Goal: Task Accomplishment & Management: Complete application form

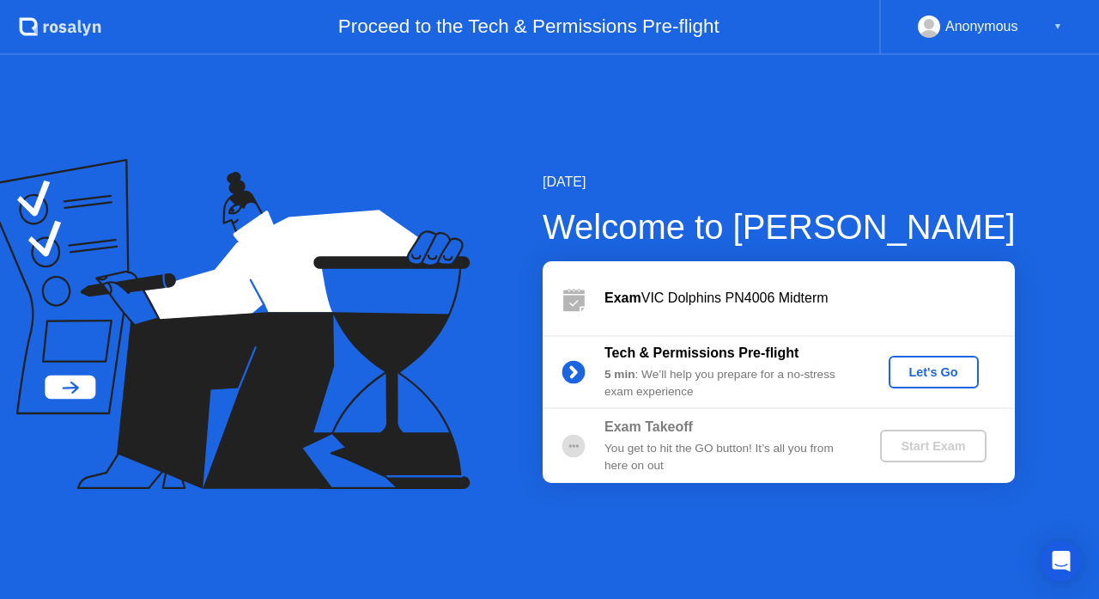
click at [659, 456] on div "You get to hit the GO button! It’s all you from here on out" at bounding box center [728, 457] width 247 height 35
click at [925, 449] on div "Start Exam" at bounding box center [933, 446] width 92 height 14
click at [942, 390] on div "Tech & Permissions Pre-flight 5 min : We’ll help you prepare for a no-stress ex…" at bounding box center [779, 372] width 472 height 74
click at [687, 452] on div "You get to hit the GO button! It’s all you from here on out" at bounding box center [728, 457] width 247 height 35
click at [917, 375] on div "Let's Go" at bounding box center [934, 372] width 76 height 14
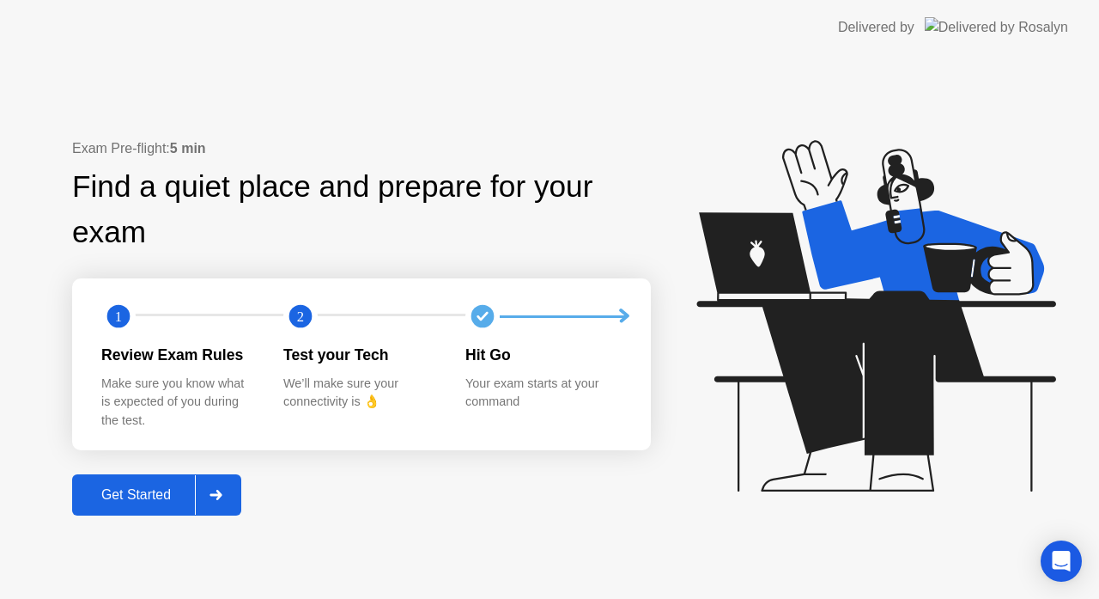
click at [120, 517] on div "Exam Pre-flight: 5 min Find a quiet place and prepare for your exam 1 2 Review …" at bounding box center [549, 327] width 1099 height 544
click at [125, 502] on div "Get Started" at bounding box center [136, 494] width 118 height 15
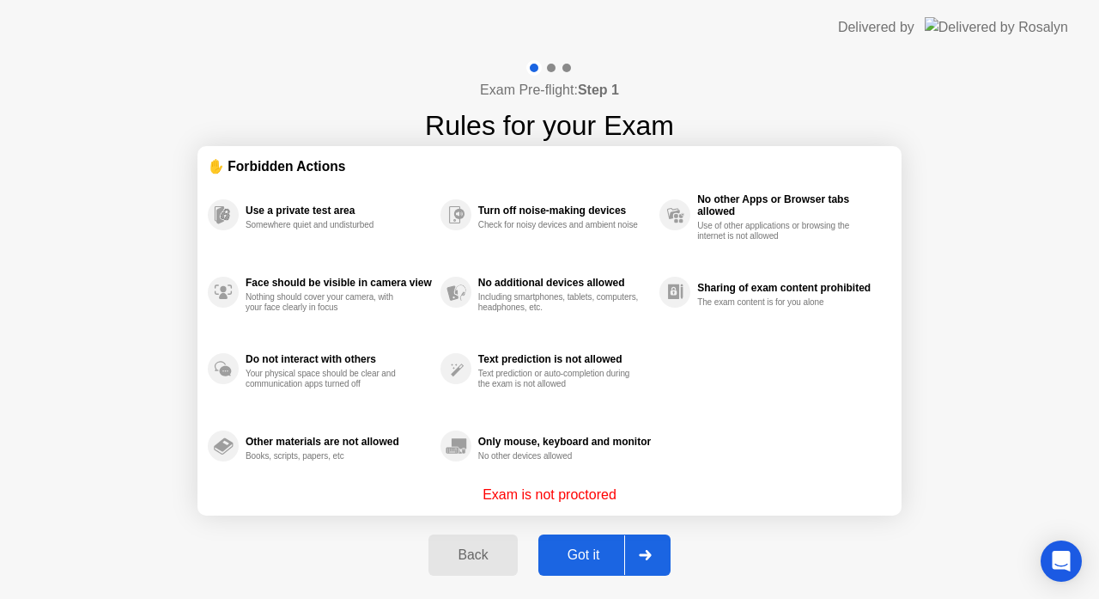
click at [569, 551] on div "Got it" at bounding box center [584, 554] width 81 height 15
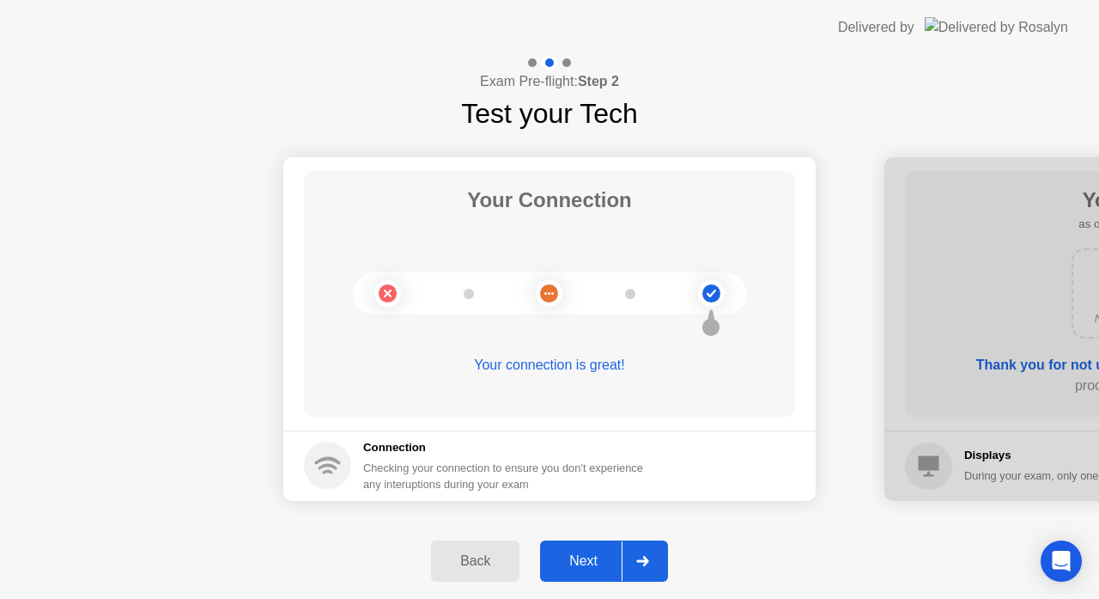
click at [569, 553] on div "Next" at bounding box center [583, 560] width 76 height 15
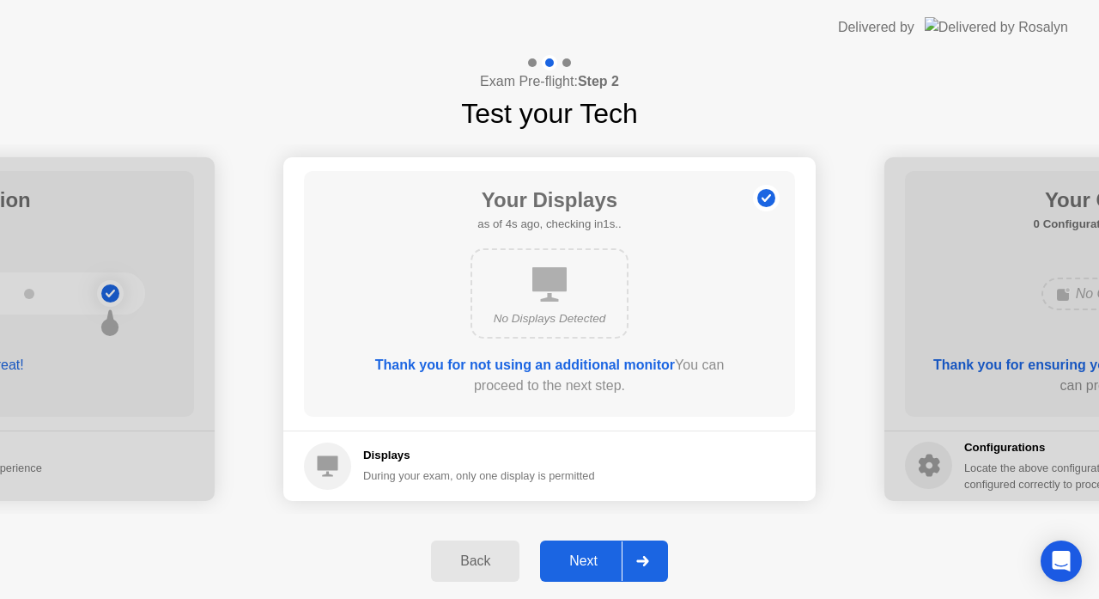
click at [575, 557] on div "Next" at bounding box center [583, 560] width 76 height 15
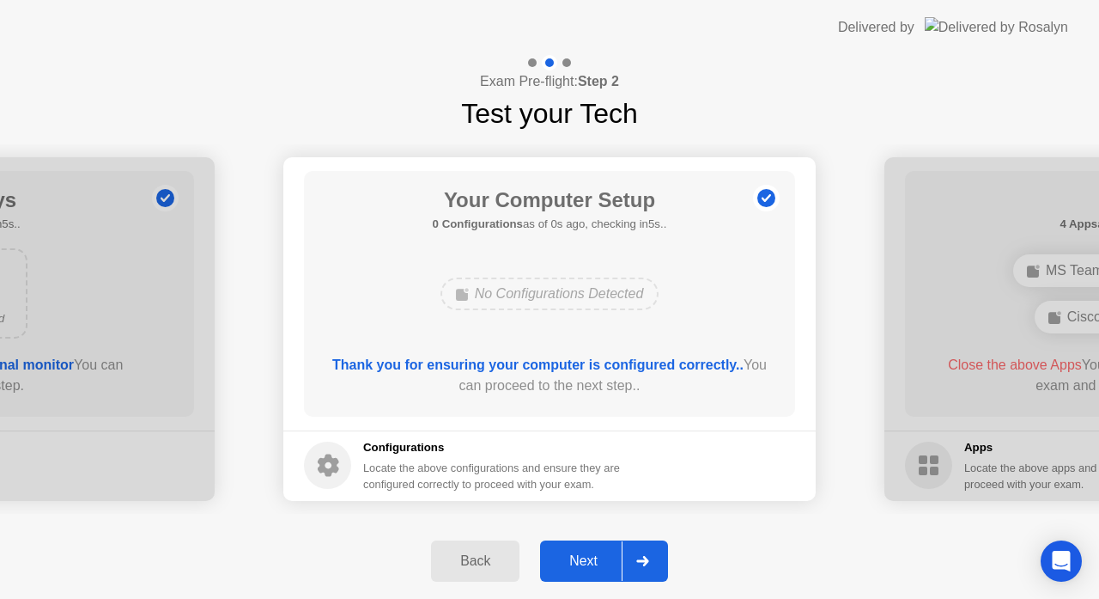
click at [575, 557] on div "Next" at bounding box center [583, 560] width 76 height 15
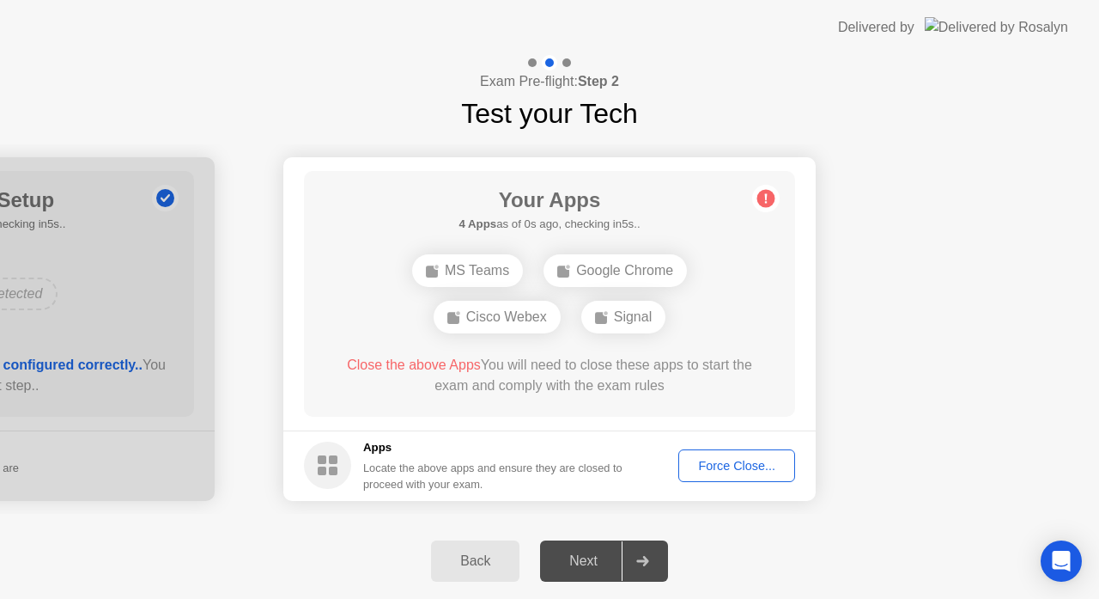
click at [711, 463] on div "Force Close..." at bounding box center [737, 466] width 105 height 14
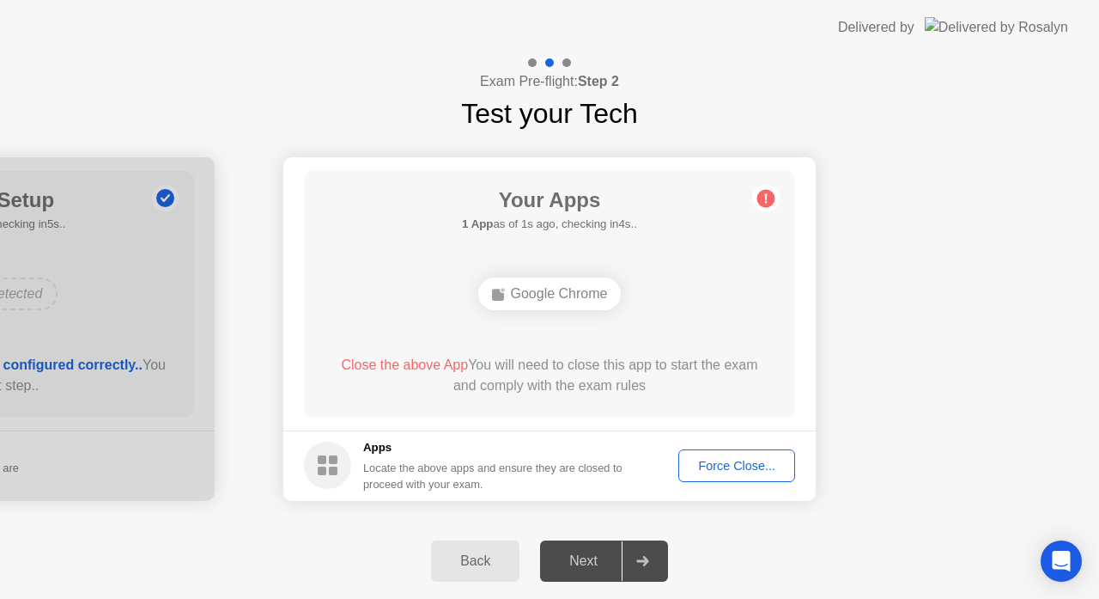
click at [721, 461] on div "Force Close..." at bounding box center [737, 466] width 105 height 14
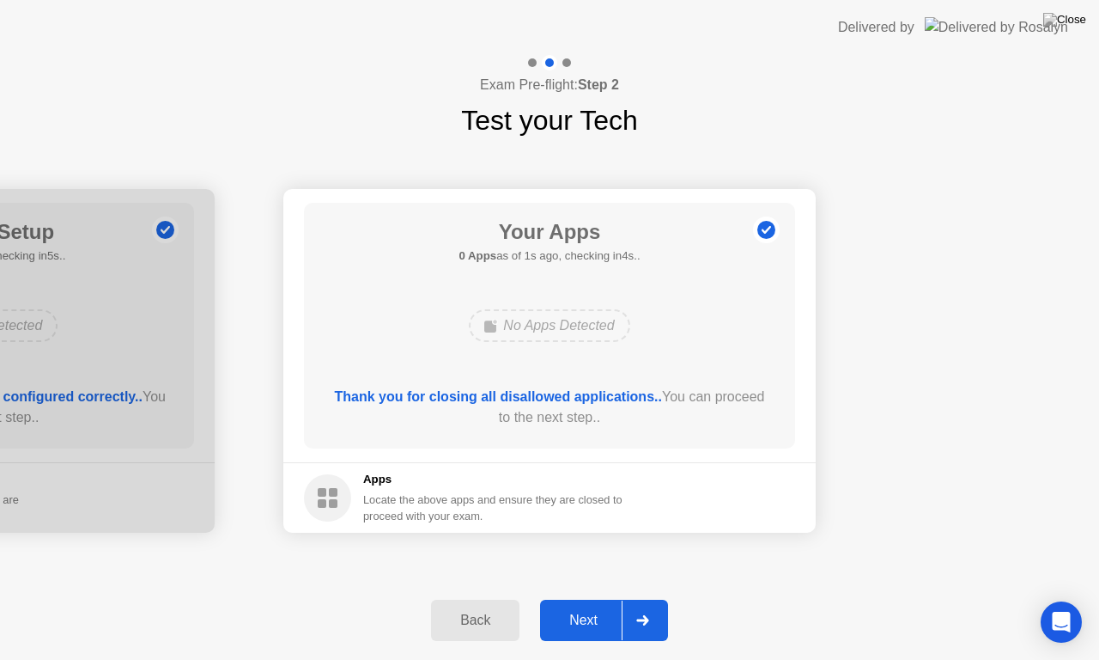
click at [573, 598] on div "Next" at bounding box center [583, 619] width 76 height 15
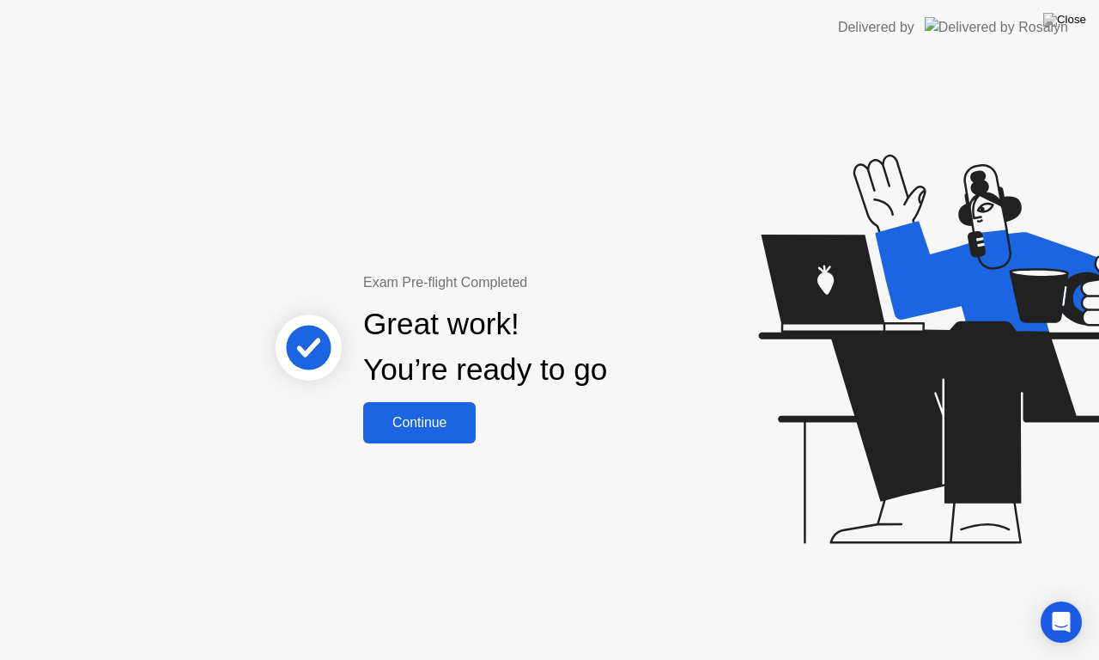
click at [405, 415] on div "Continue" at bounding box center [419, 422] width 102 height 15
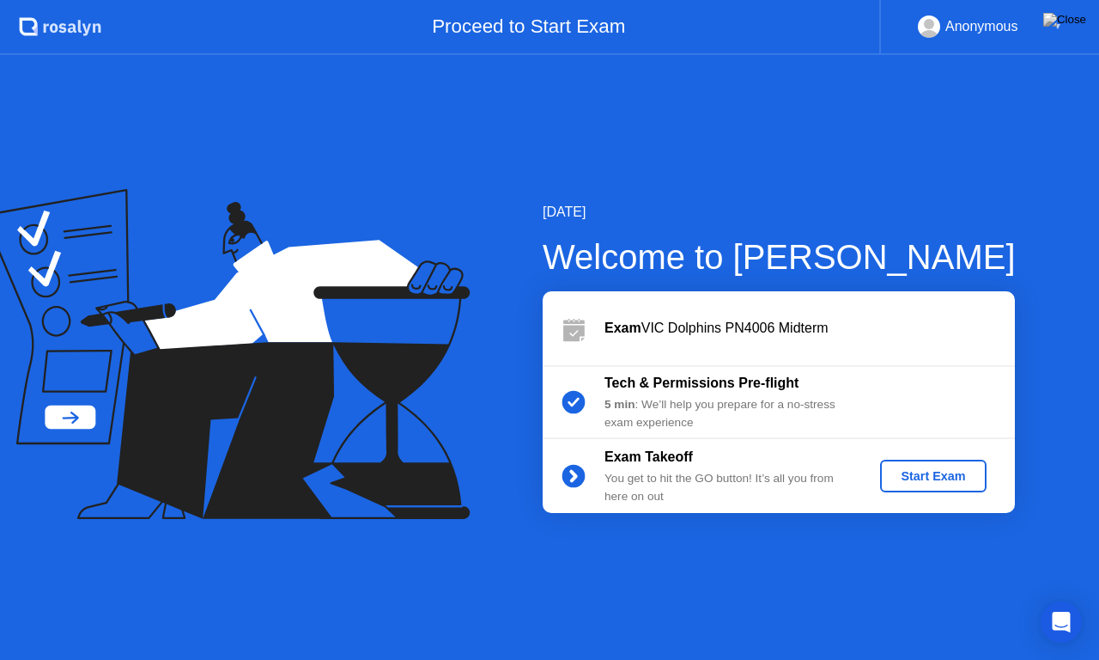
click at [947, 474] on div "Start Exam" at bounding box center [933, 476] width 92 height 14
